Goal: Task Accomplishment & Management: Manage account settings

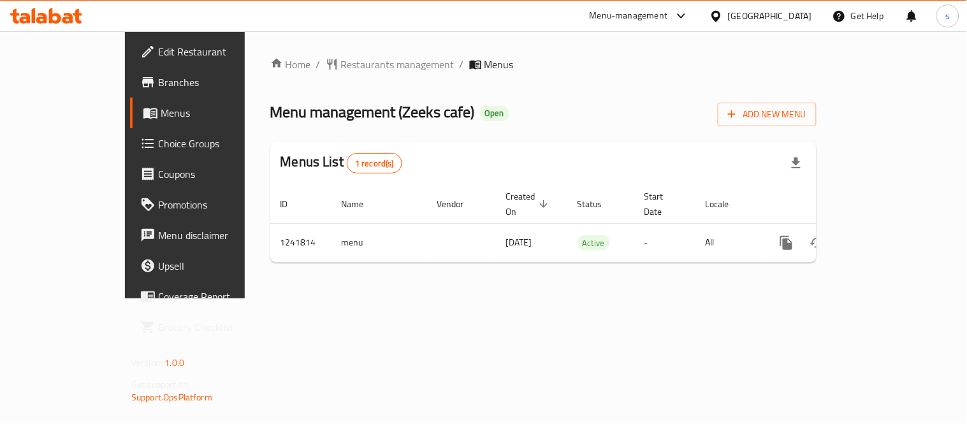
click at [765, 21] on div "[GEOGRAPHIC_DATA]" at bounding box center [770, 16] width 84 height 14
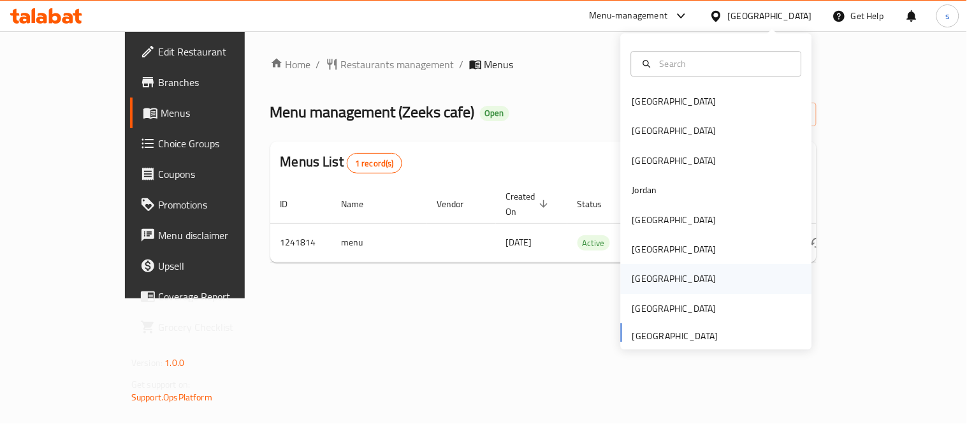
click at [635, 273] on div "[GEOGRAPHIC_DATA]" at bounding box center [674, 279] width 84 height 14
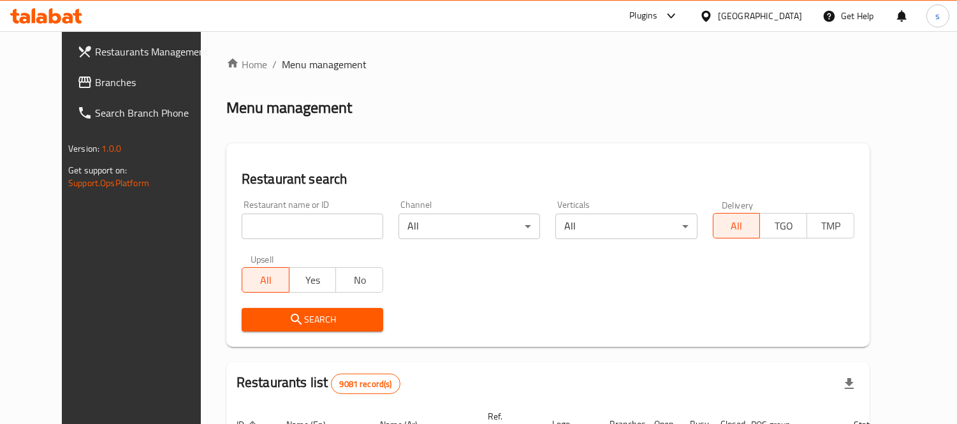
click at [95, 80] on span "Branches" at bounding box center [153, 82] width 117 height 15
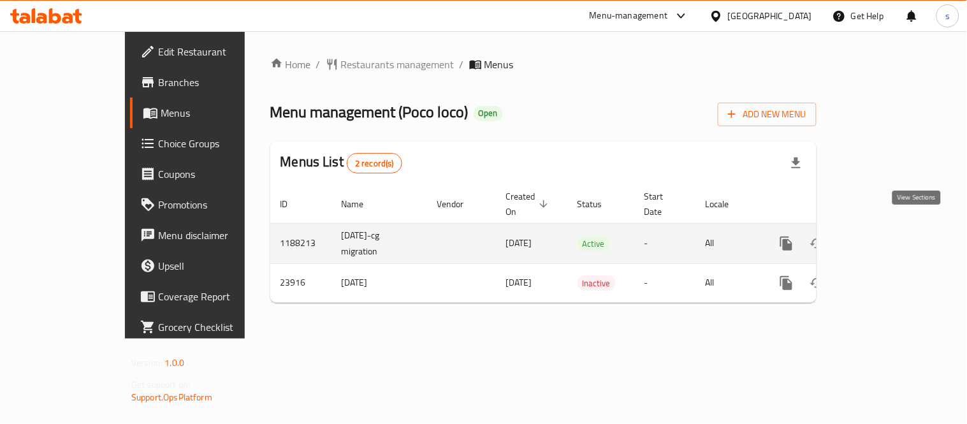
click at [886, 236] on icon "enhanced table" at bounding box center [878, 243] width 15 height 15
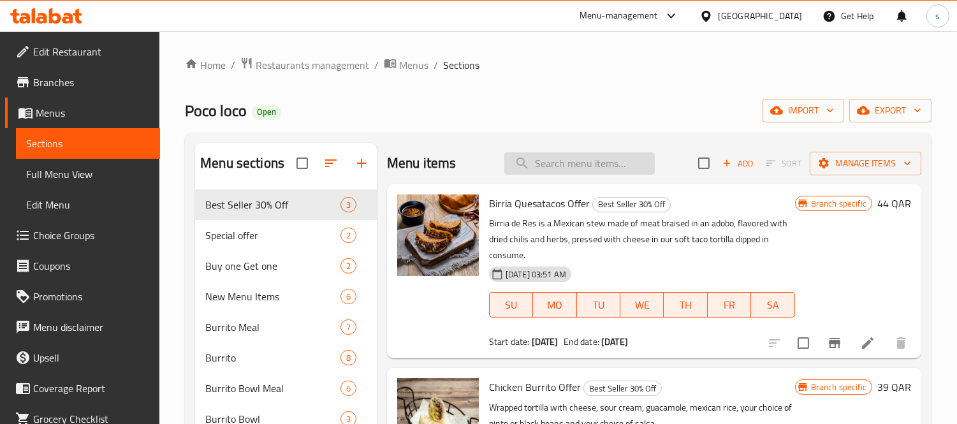
click at [541, 152] on input "search" at bounding box center [579, 163] width 150 height 22
paste input "Double Chicken Chimichanga Combo"
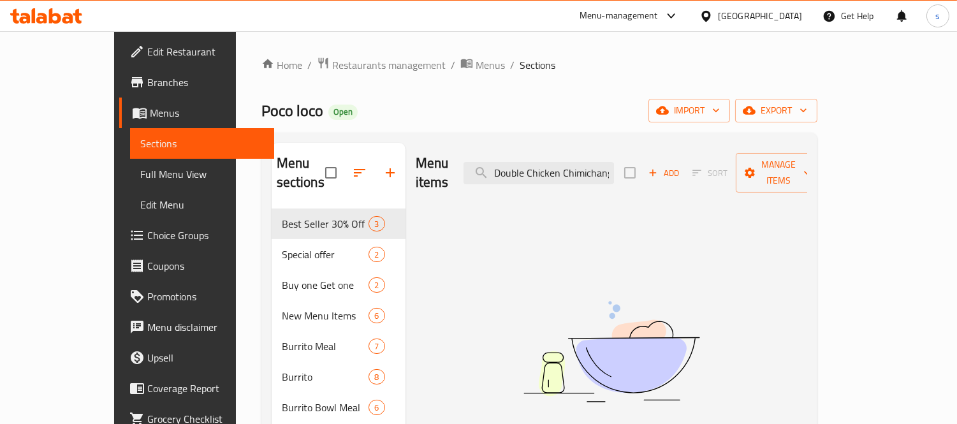
drag, startPoint x: 566, startPoint y: 167, endPoint x: 447, endPoint y: 206, distance: 125.4
click at [447, 206] on div "Menu items Double Chicken Chimichang Add Sort Manage items No Items found" at bounding box center [606, 423] width 402 height 560
type input "Chicken Chimichang"
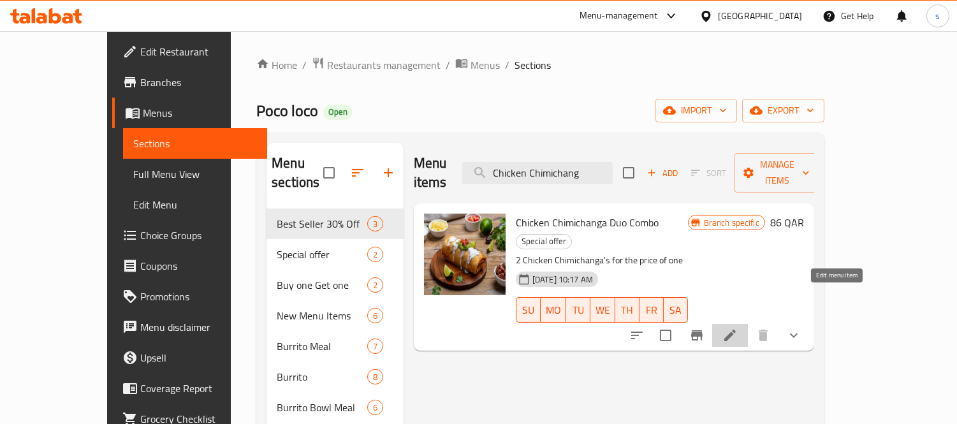
click at [738, 328] on icon at bounding box center [729, 335] width 15 height 15
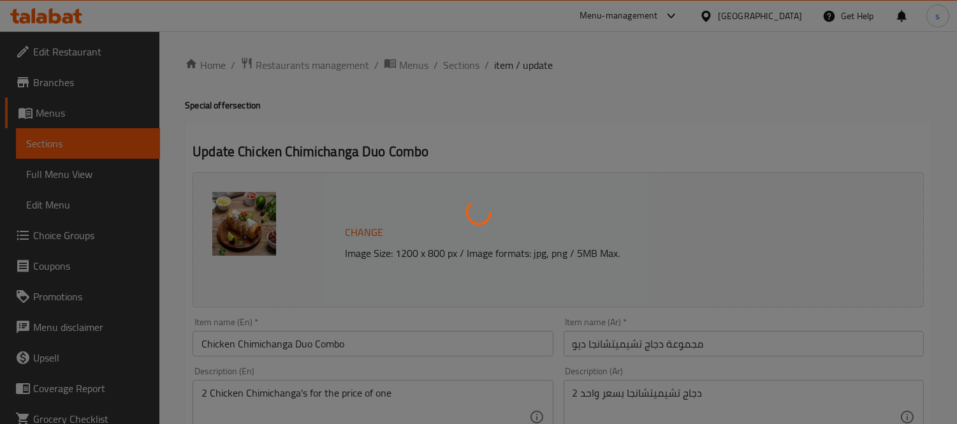
type input "إختيارك من الصلصة:"
type input "1"
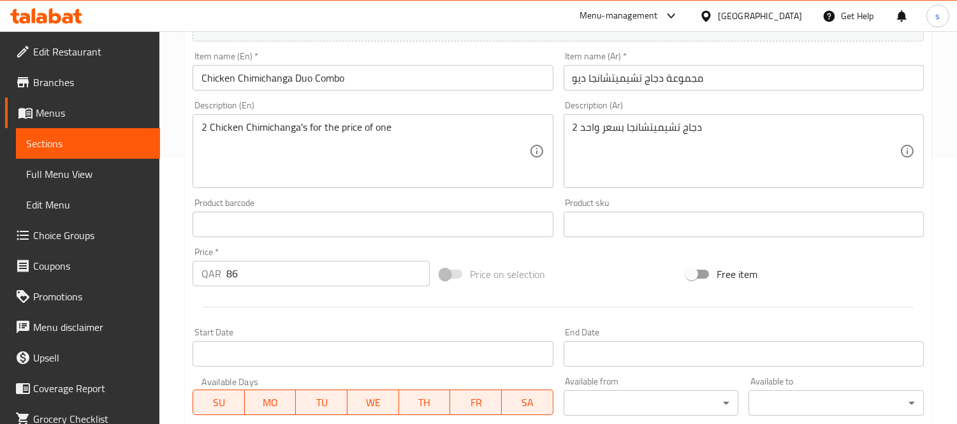
scroll to position [514, 0]
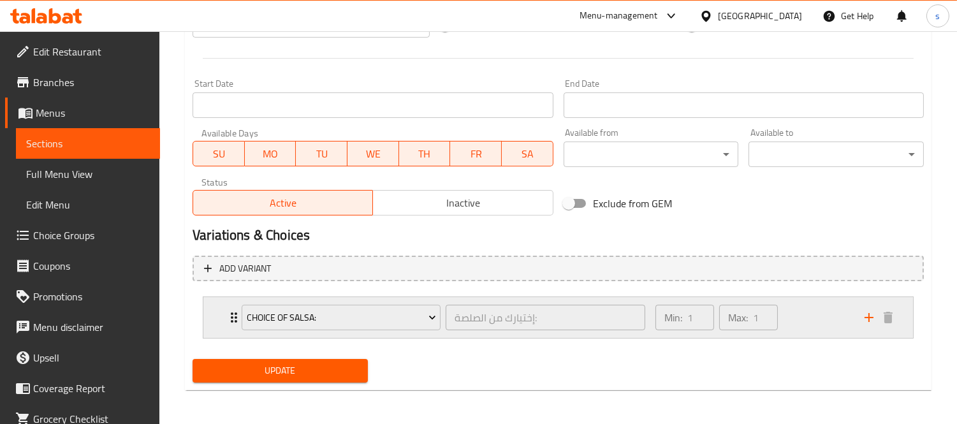
click at [237, 317] on div "Choice of Salsa: إختيارك من الصلصة: ​" at bounding box center [443, 317] width 419 height 41
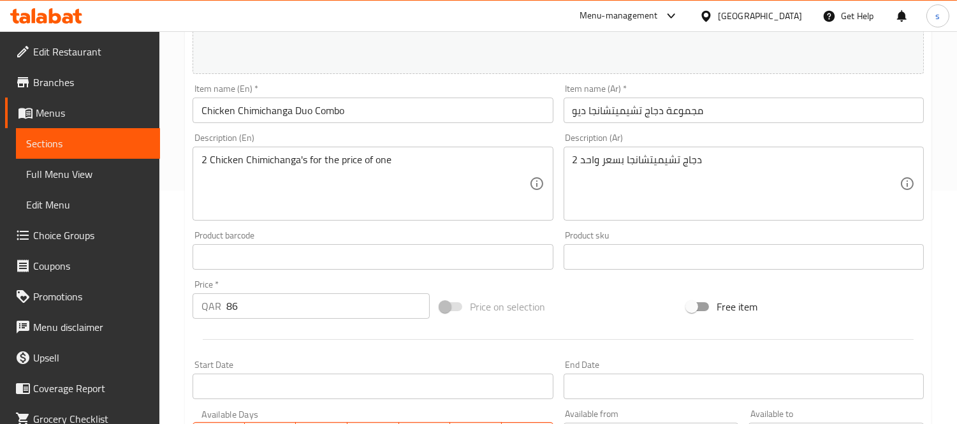
scroll to position [219, 0]
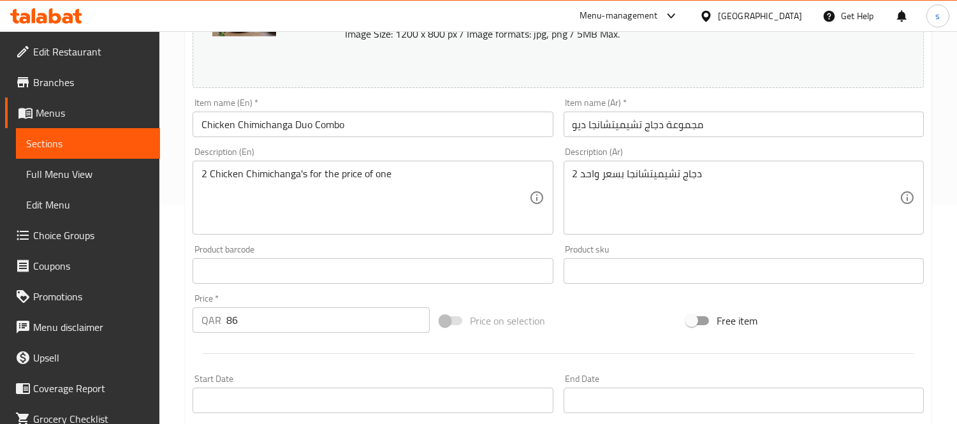
click at [713, 10] on icon at bounding box center [705, 16] width 13 height 13
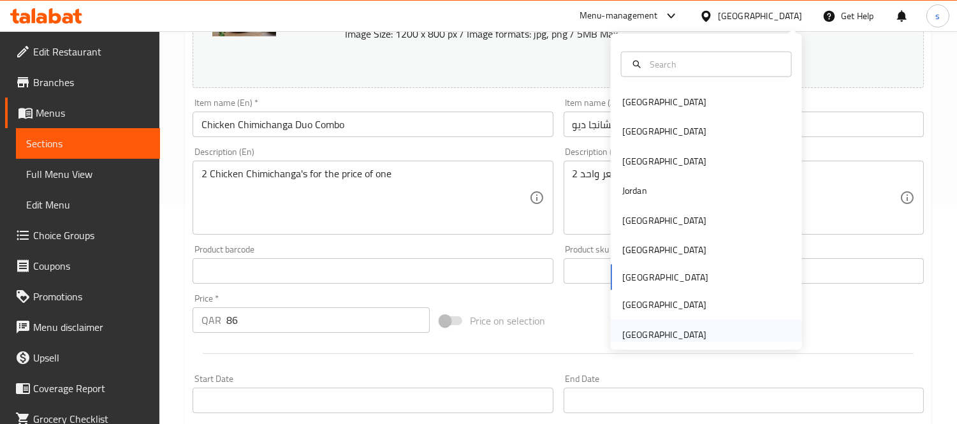
click at [638, 333] on div "[GEOGRAPHIC_DATA]" at bounding box center [664, 335] width 84 height 14
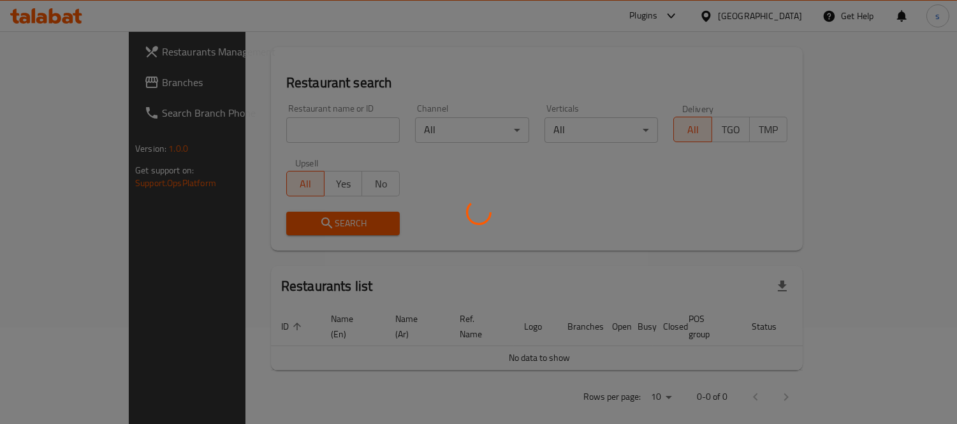
scroll to position [219, 0]
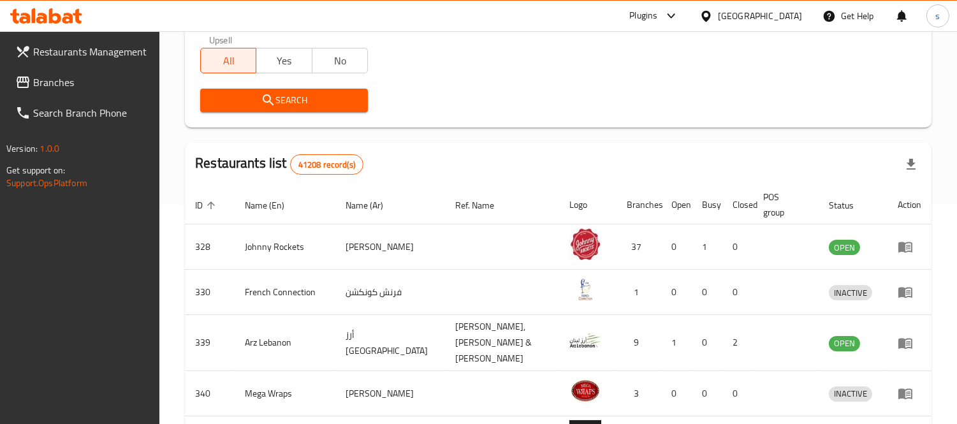
click at [72, 75] on span "Branches" at bounding box center [91, 82] width 117 height 15
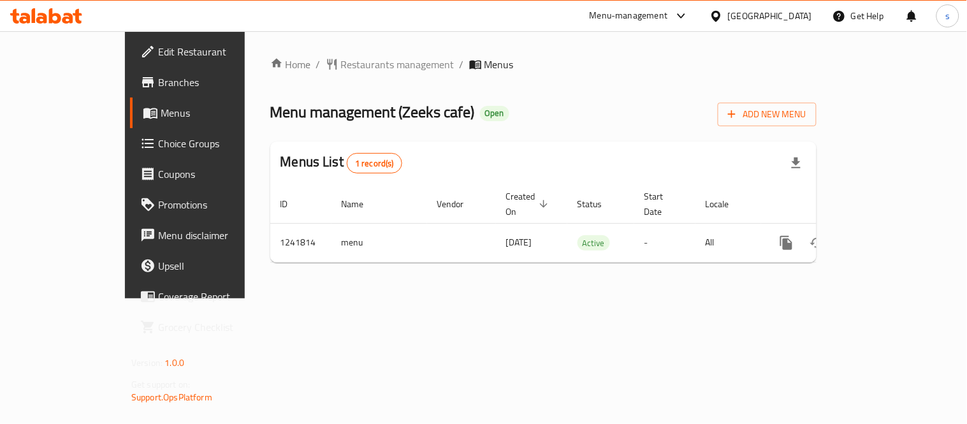
click at [757, 13] on div "[GEOGRAPHIC_DATA]" at bounding box center [770, 16] width 84 height 14
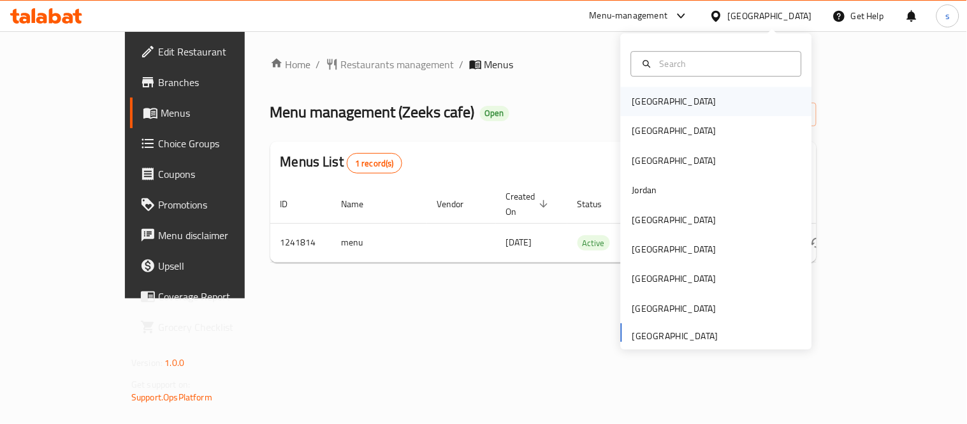
click at [632, 107] on div "[GEOGRAPHIC_DATA]" at bounding box center [674, 101] width 84 height 14
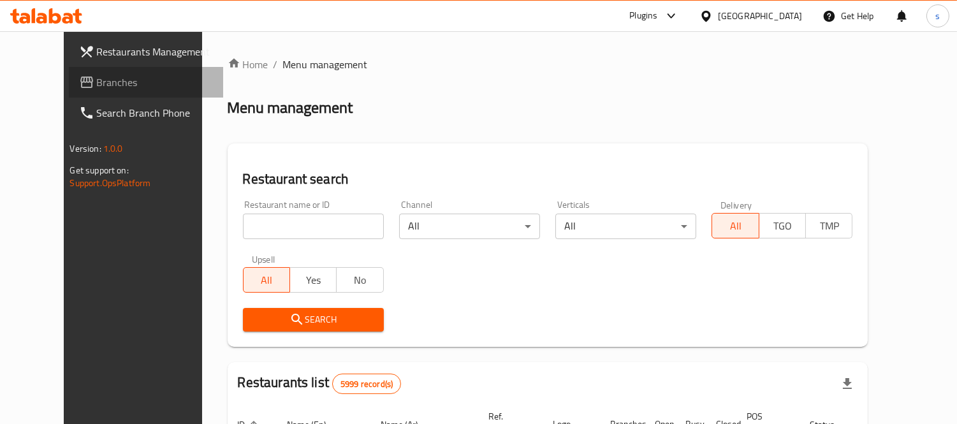
click at [97, 86] on span "Branches" at bounding box center [155, 82] width 117 height 15
